Goal: Task Accomplishment & Management: Manage account settings

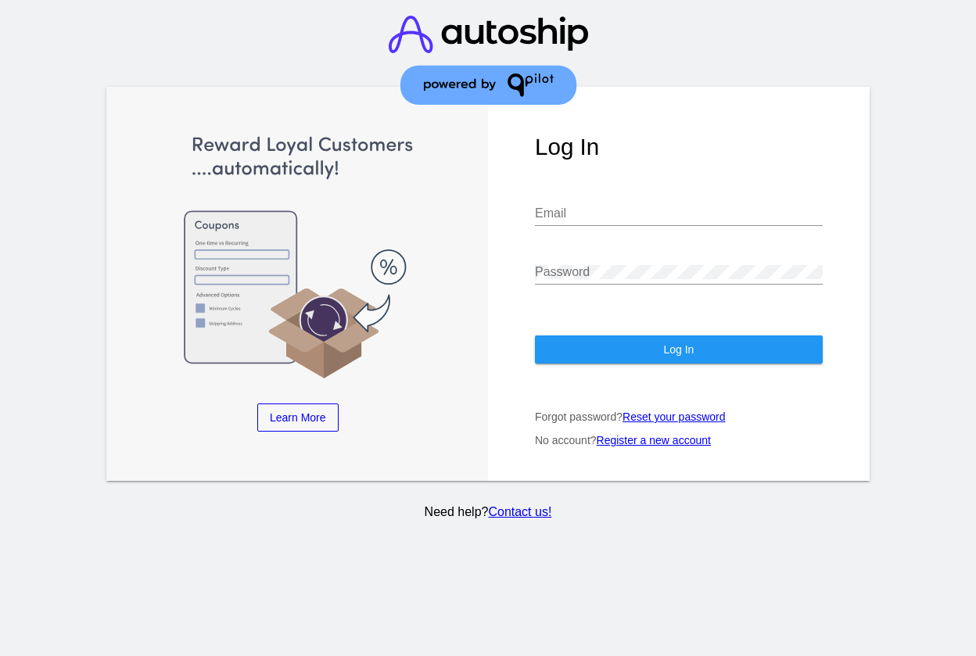
type input "[PERSON_NAME][EMAIL_ADDRESS][DOMAIN_NAME]"
click at [639, 344] on button "Log In" at bounding box center [679, 349] width 288 height 28
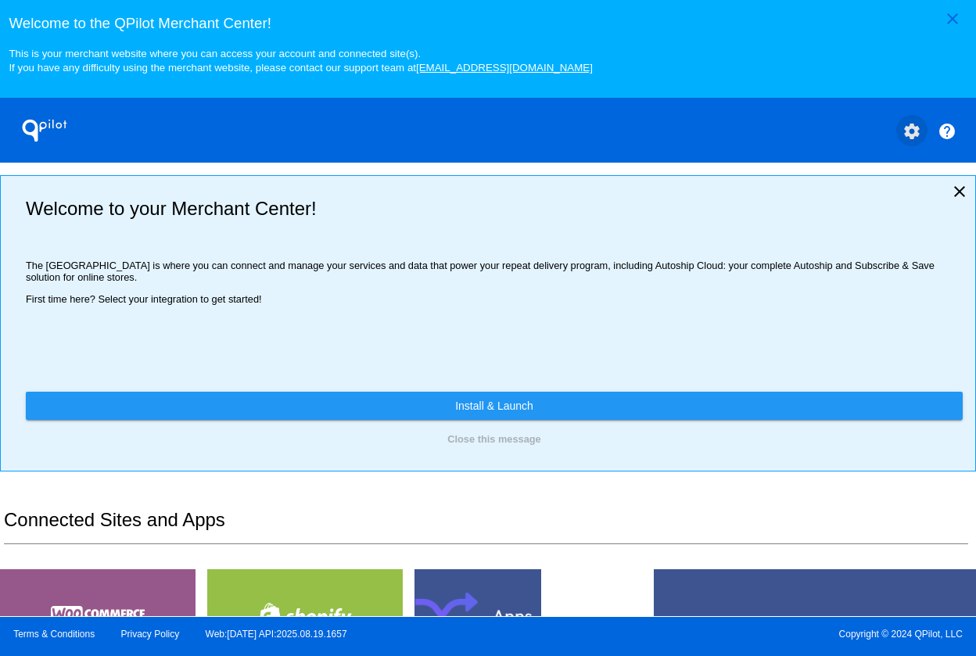
click at [913, 123] on button "settings" at bounding box center [911, 130] width 31 height 31
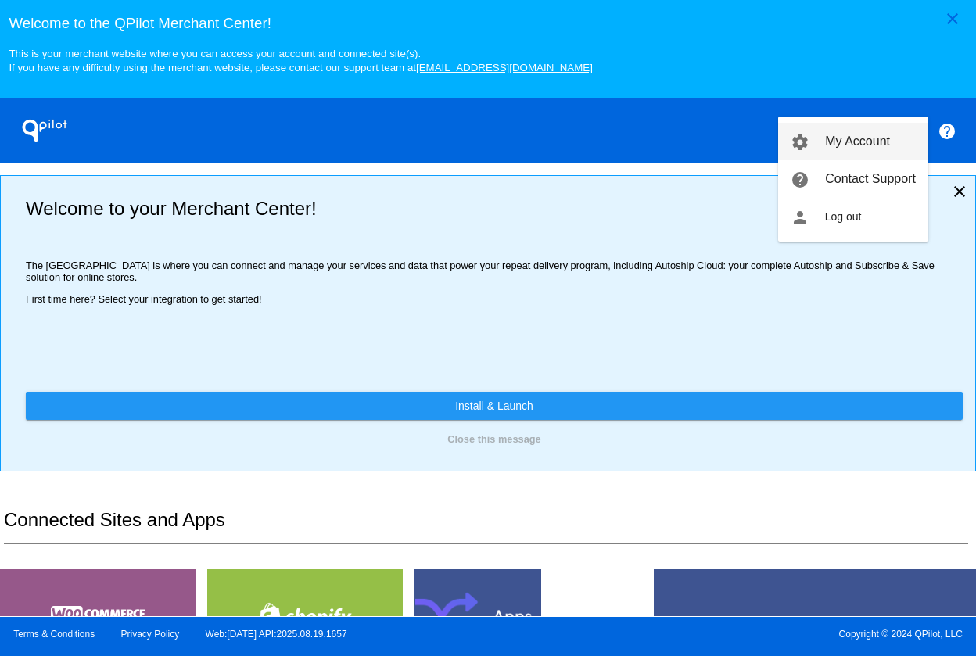
click at [872, 138] on span "My Account" at bounding box center [857, 140] width 65 height 13
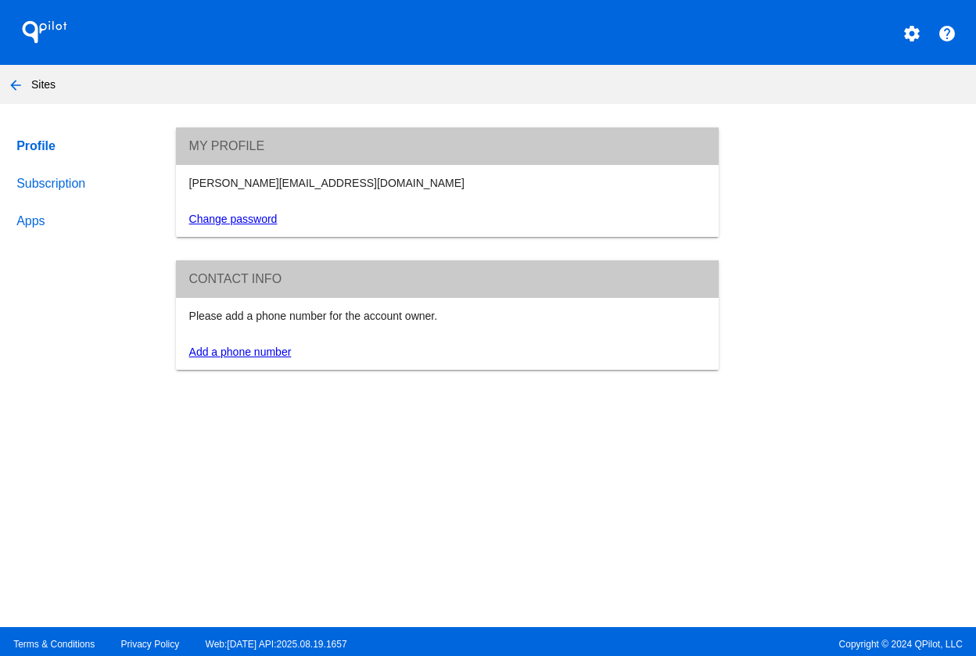
click at [64, 186] on link "Subscription" at bounding box center [81, 184] width 136 height 38
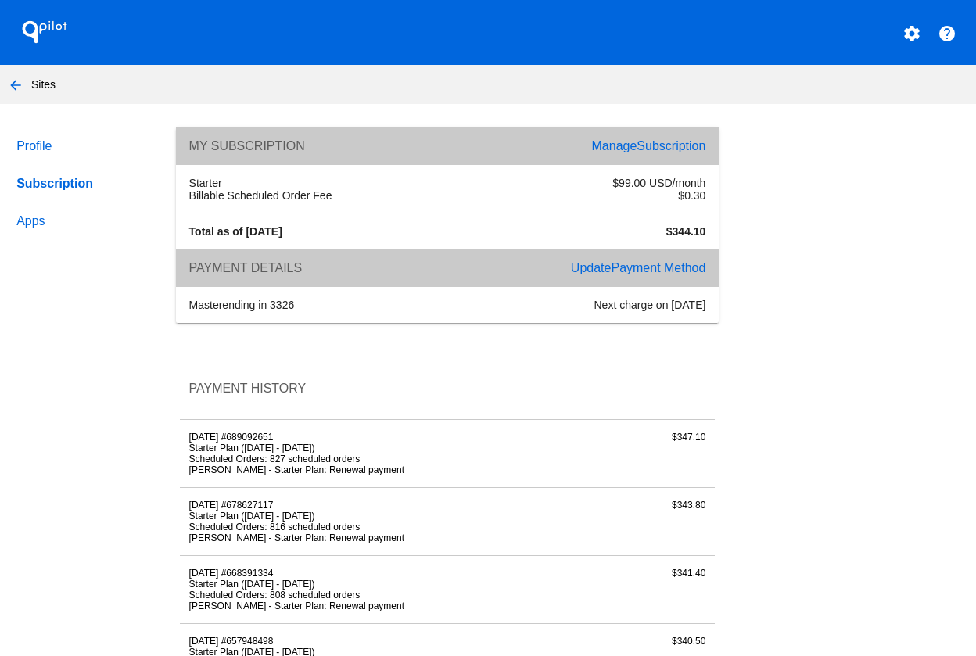
click at [650, 267] on span "Payment Method" at bounding box center [658, 267] width 95 height 13
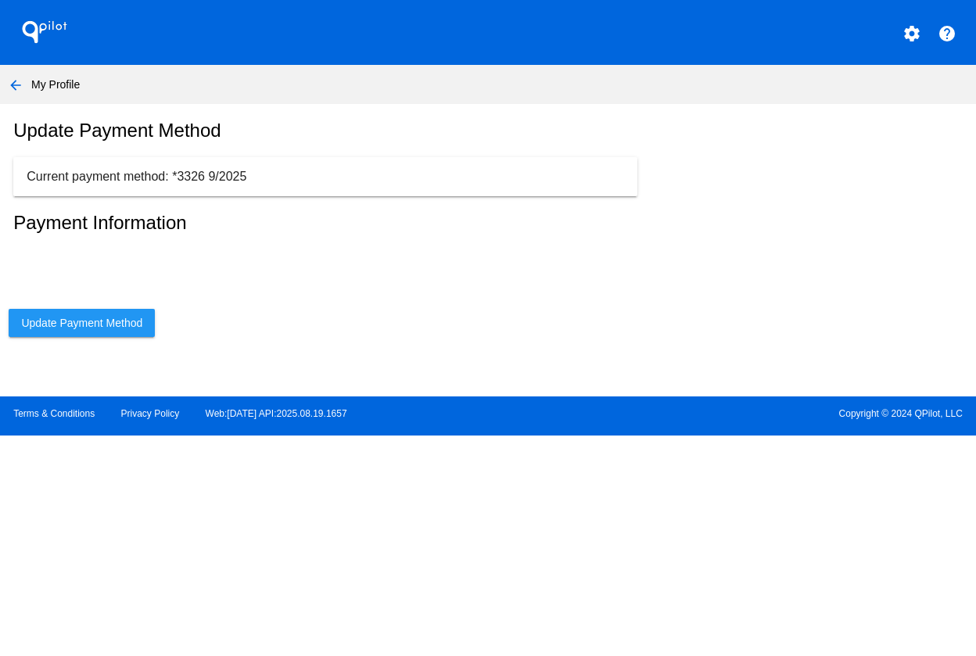
click at [117, 319] on span "Update Payment Method" at bounding box center [81, 323] width 121 height 13
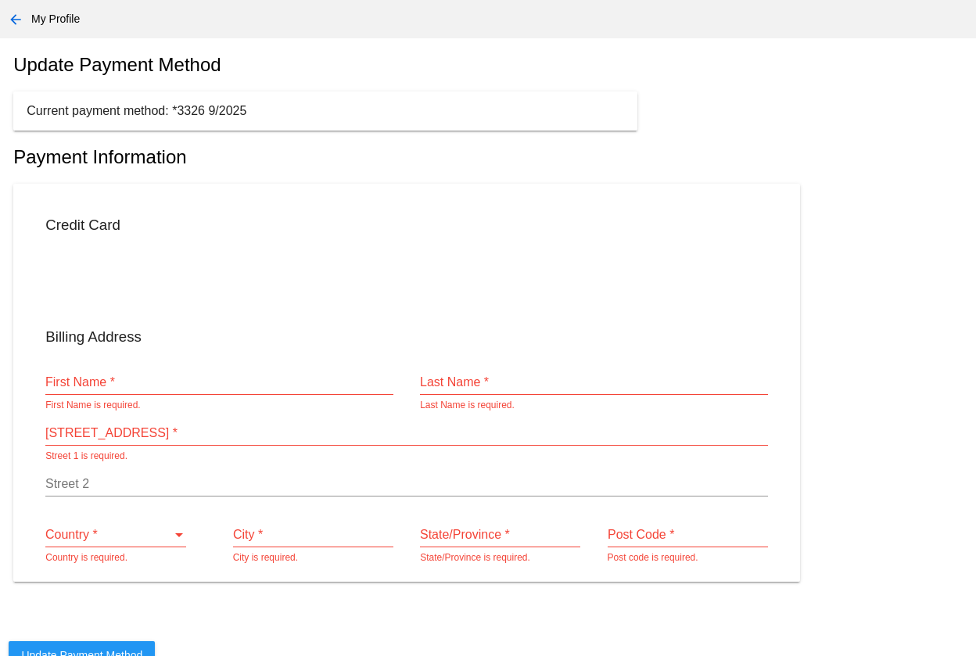
scroll to position [91, 0]
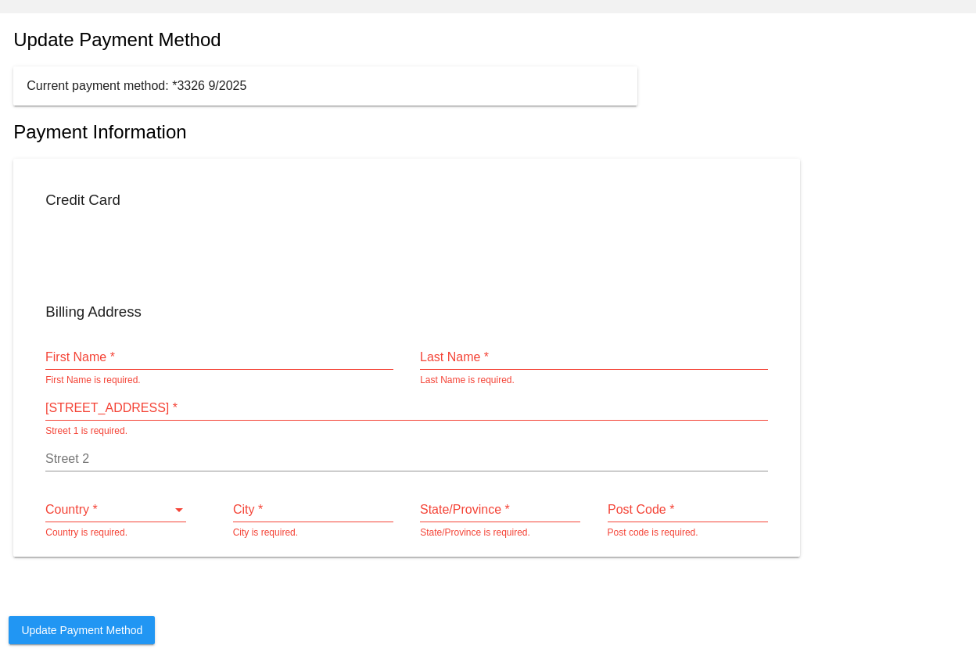
click at [219, 356] on input "First Name *" at bounding box center [219, 357] width 348 height 14
type input "[PERSON_NAME]"
type input "2025 [PERSON_NAME]"
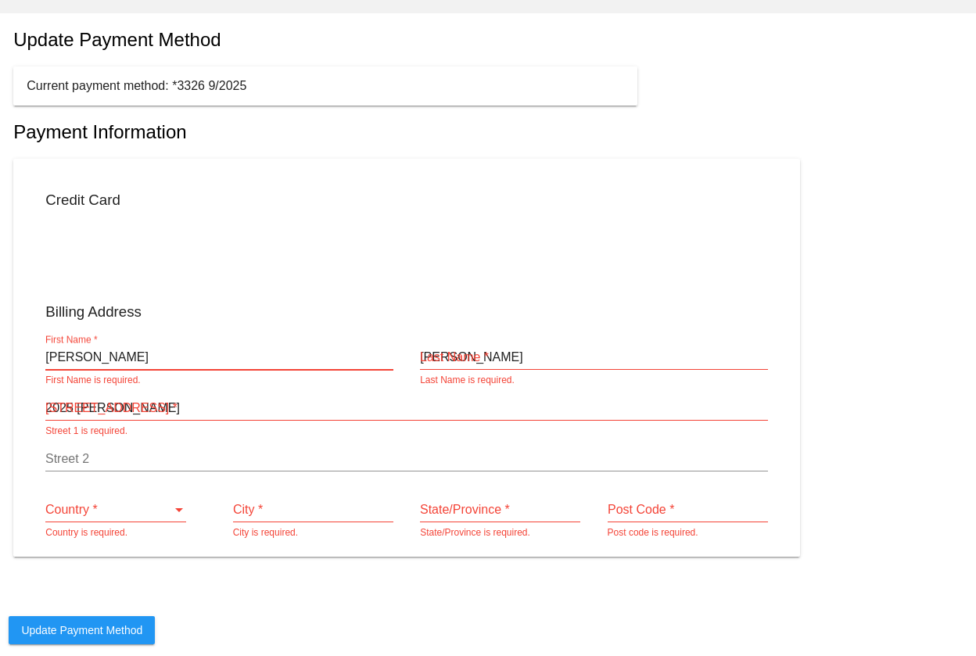
type input "PMB 300"
type input "Saint [PERSON_NAME]"
type input "MO"
type input "63303"
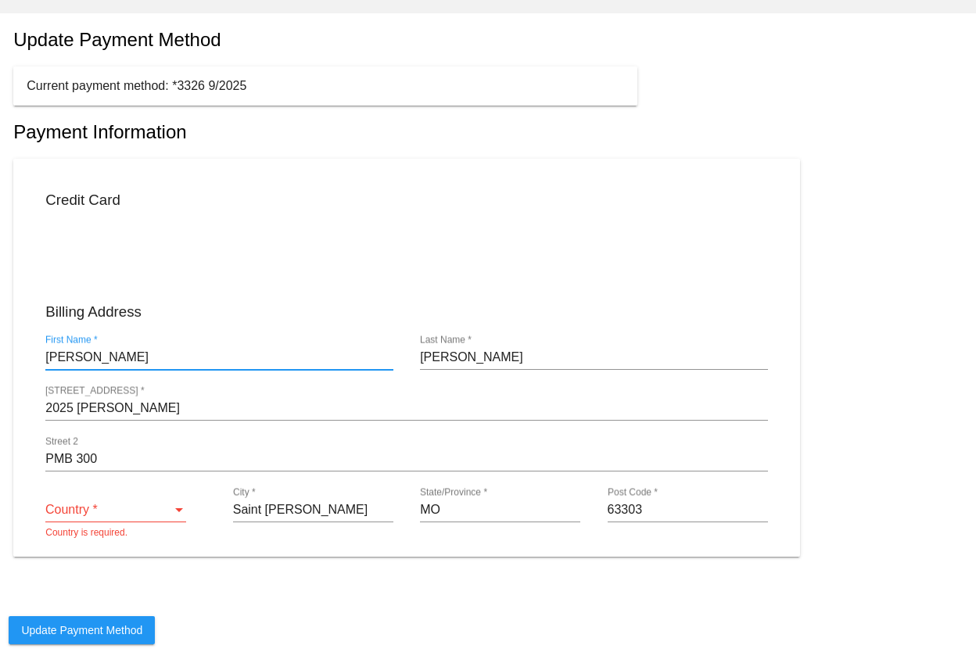
click at [102, 501] on div "Country * Country *" at bounding box center [115, 504] width 141 height 35
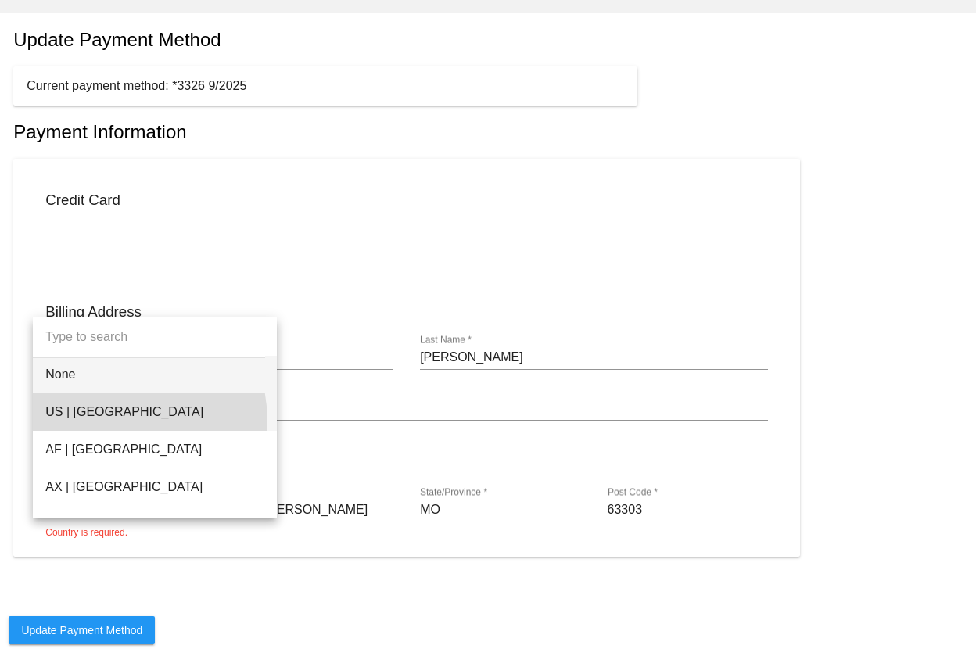
click at [107, 422] on span "US | [GEOGRAPHIC_DATA]" at bounding box center [154, 412] width 219 height 38
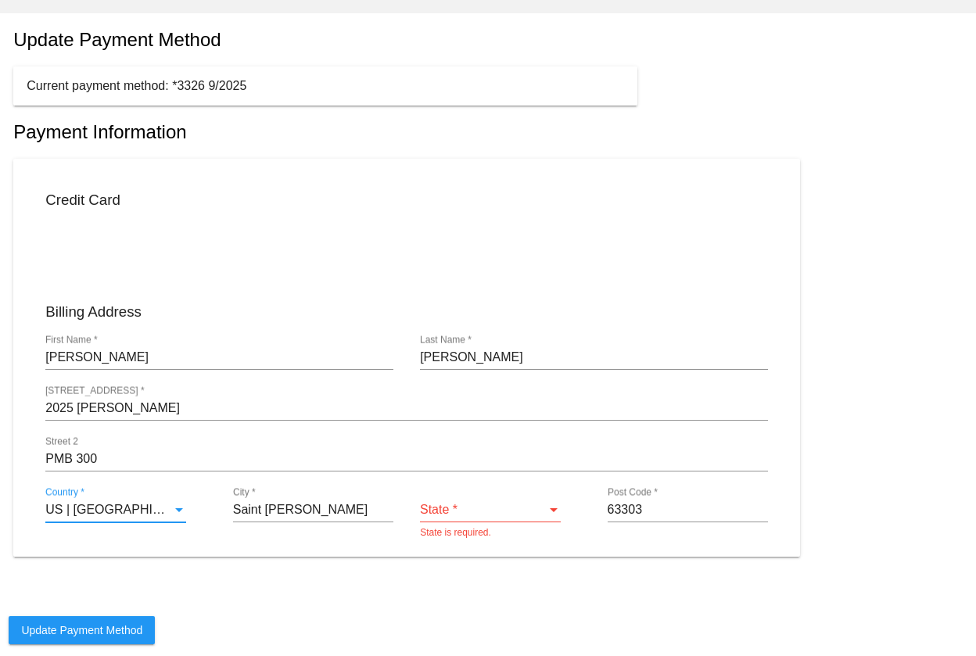
click at [472, 514] on div "State *" at bounding box center [483, 510] width 127 height 14
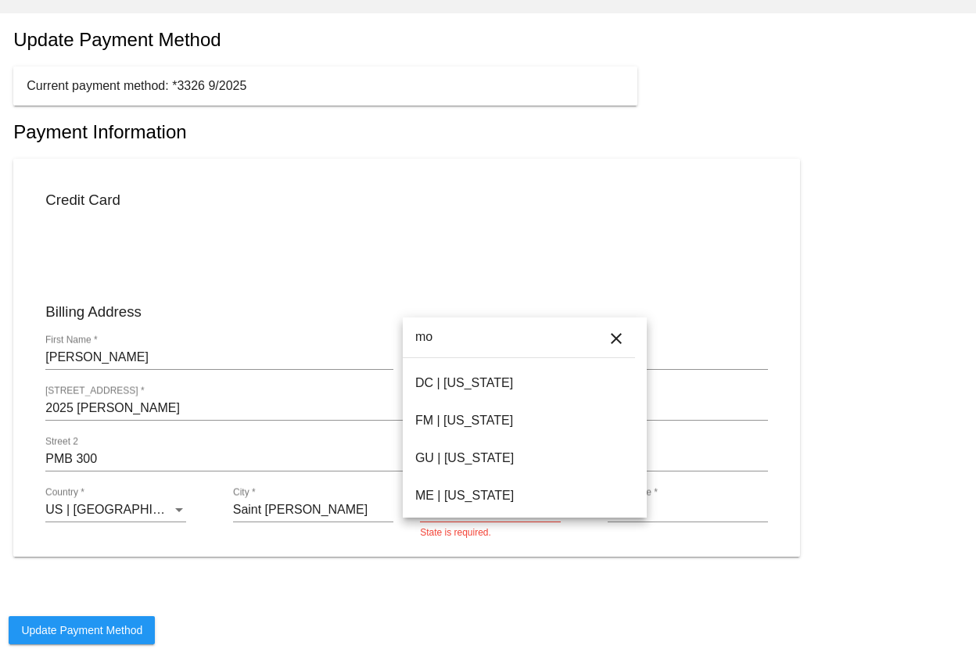
scroll to position [0, 0]
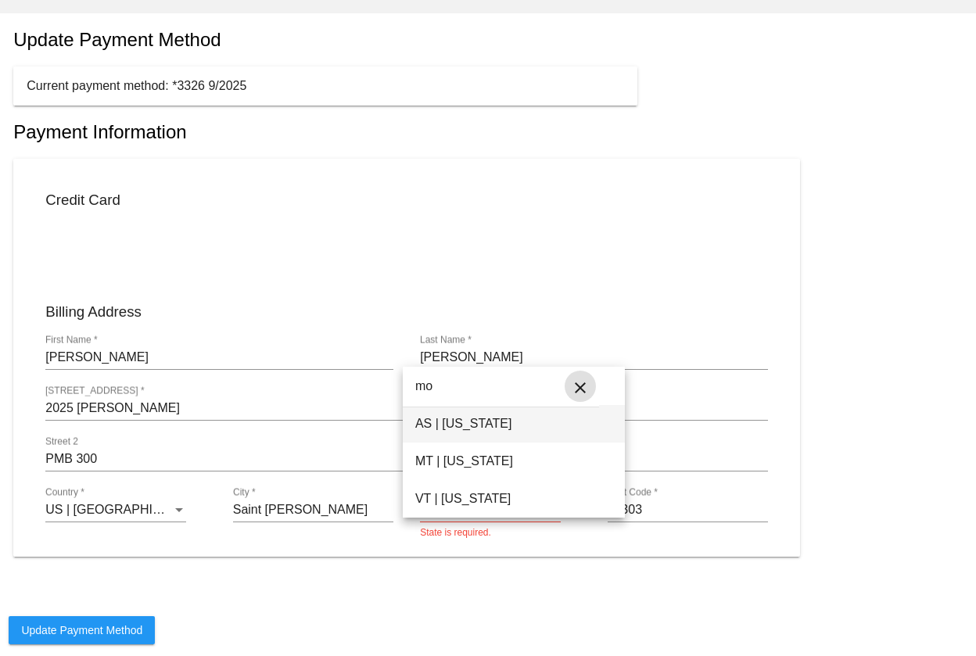
type input "mo"
click at [593, 385] on button "close" at bounding box center [580, 386] width 31 height 31
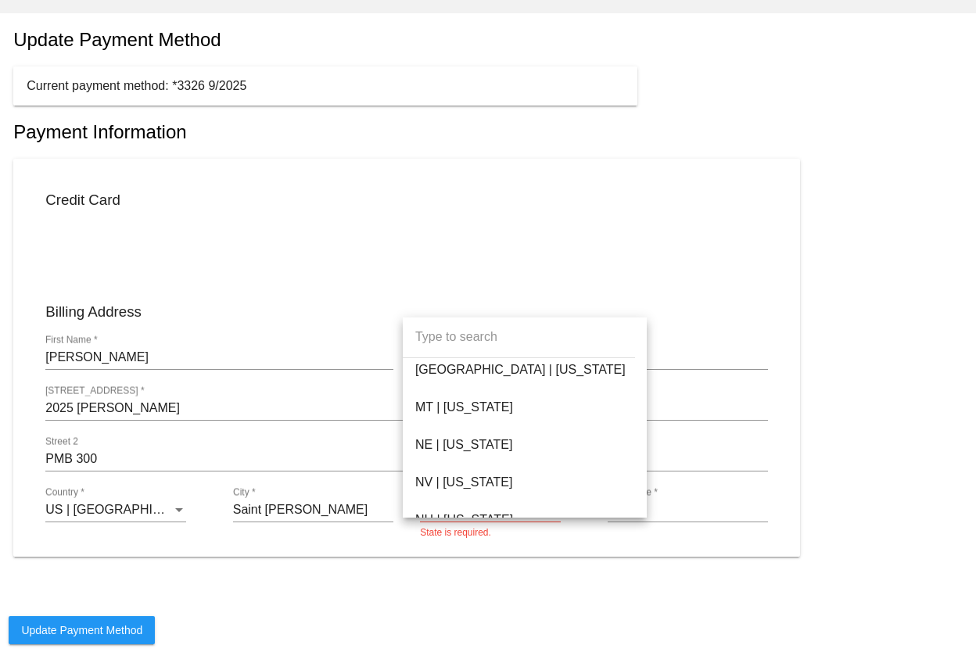
scroll to position [1187, 0]
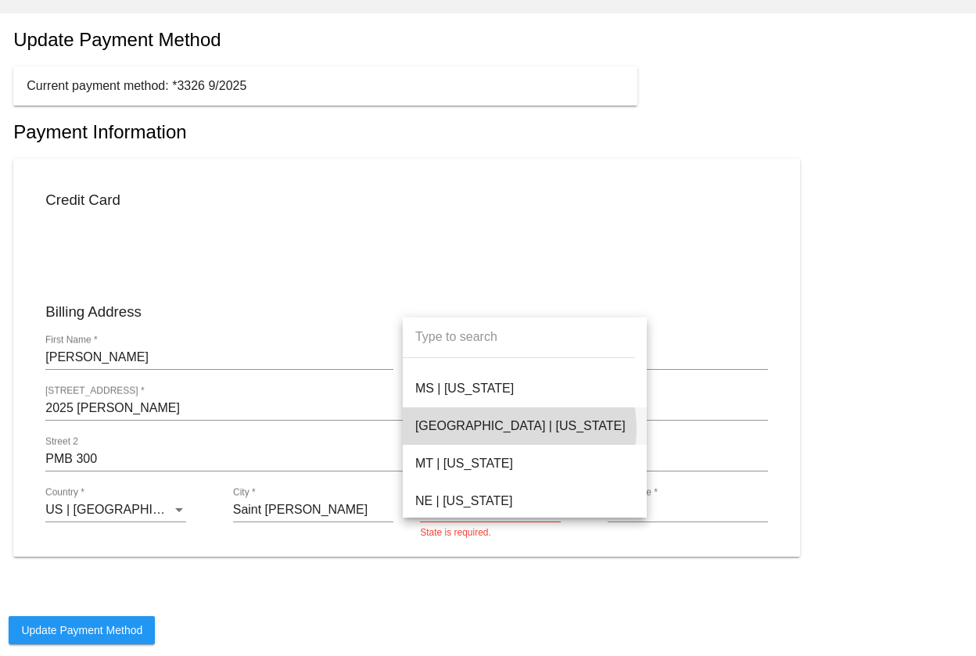
click at [510, 429] on span "[GEOGRAPHIC_DATA] | [US_STATE]" at bounding box center [524, 426] width 219 height 38
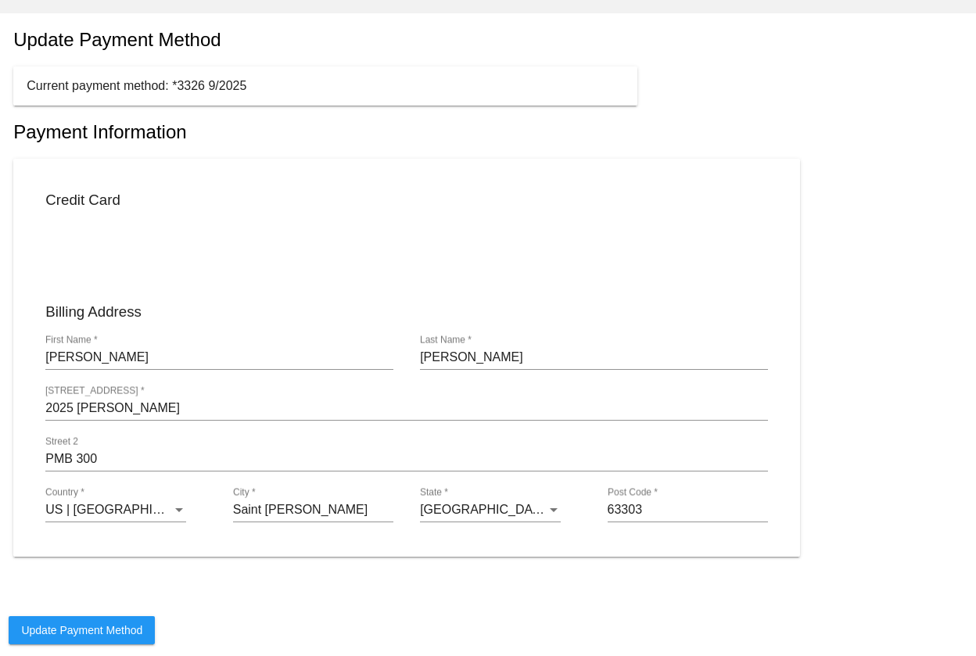
click at [298, 624] on p "Update Payment Method" at bounding box center [488, 630] width 958 height 28
click at [82, 636] on span "Update Payment Method" at bounding box center [81, 630] width 121 height 13
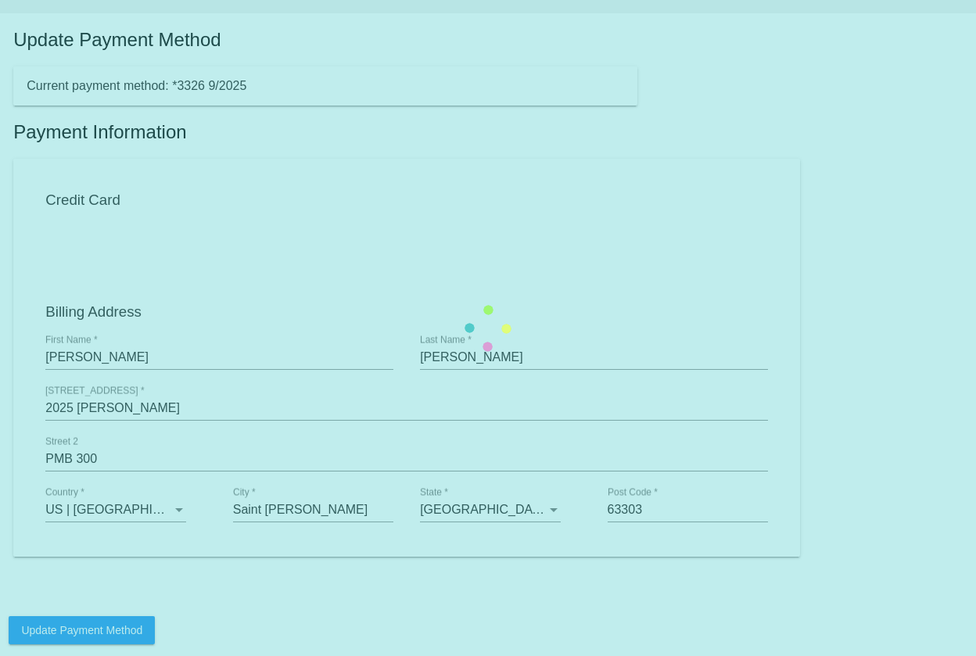
scroll to position [10, 0]
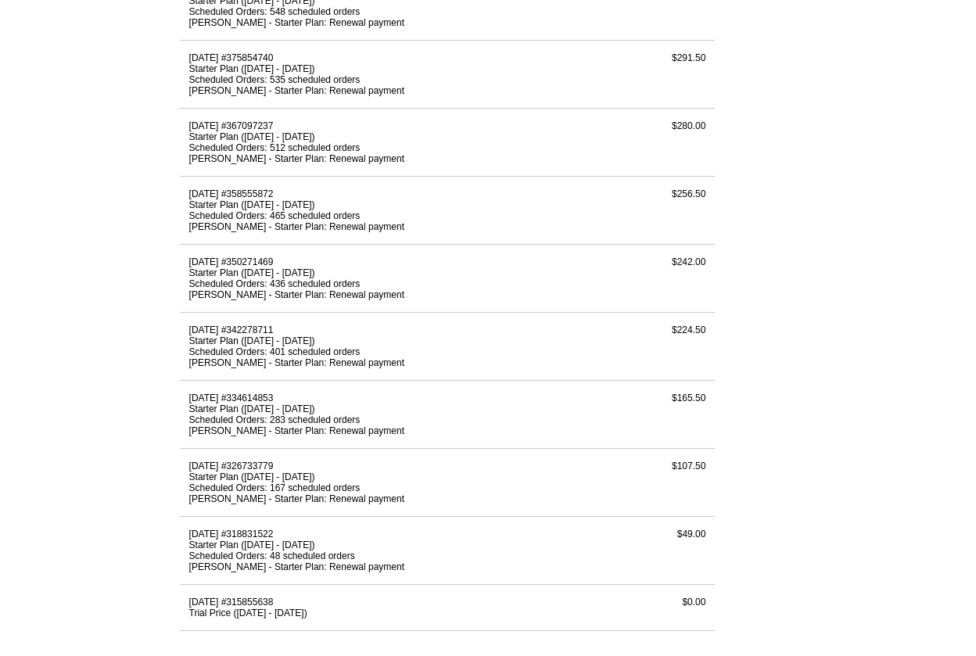
scroll to position [2616, 0]
